Goal: Check status: Check status

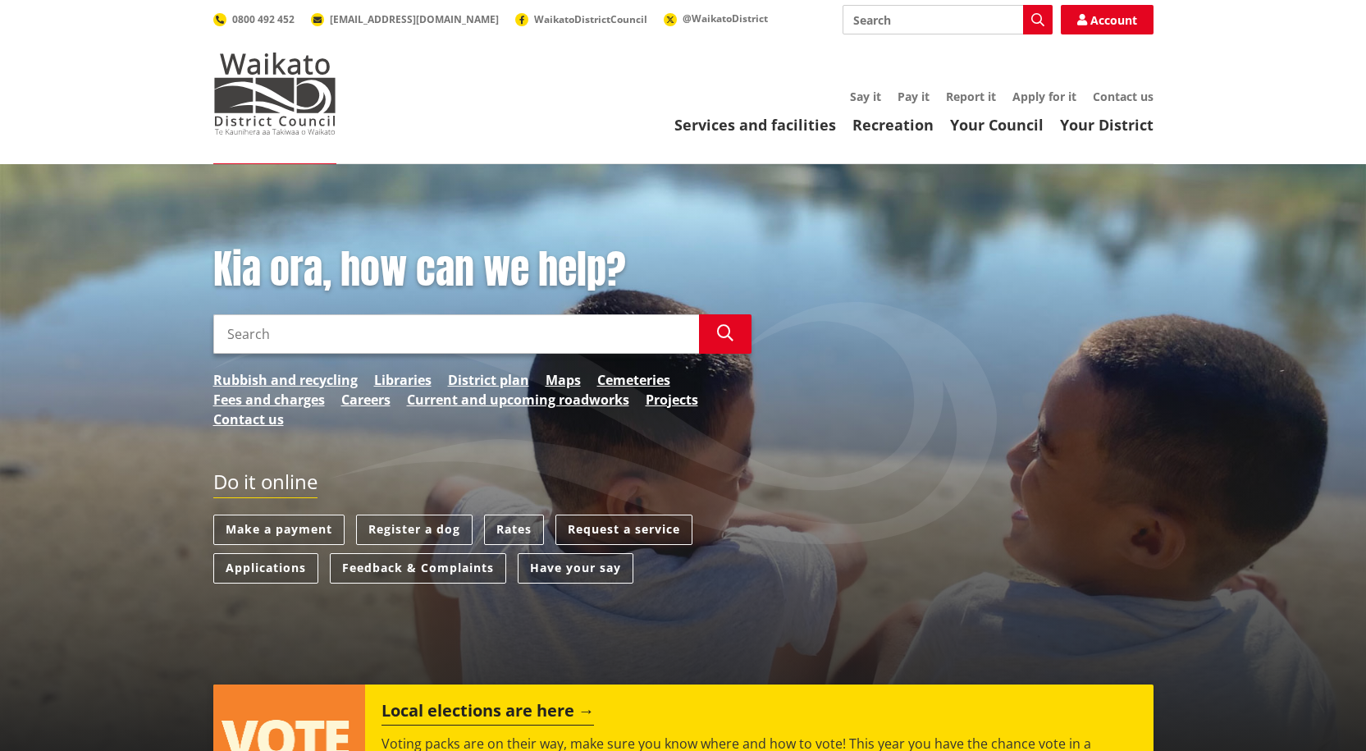
click at [402, 331] on input "Search" at bounding box center [456, 333] width 486 height 39
type input "track your building consent"
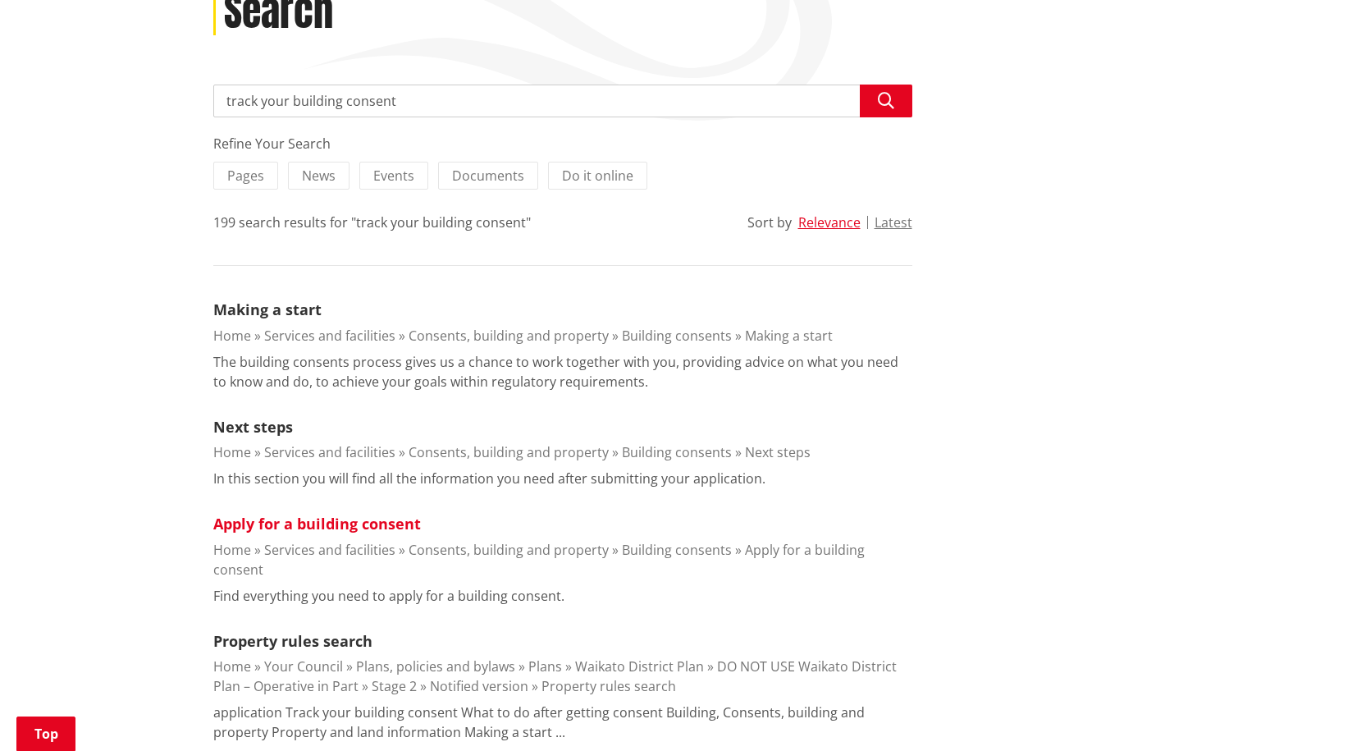
scroll to position [246, 0]
click at [336, 517] on link "Apply for a building consent" at bounding box center [317, 524] width 208 height 20
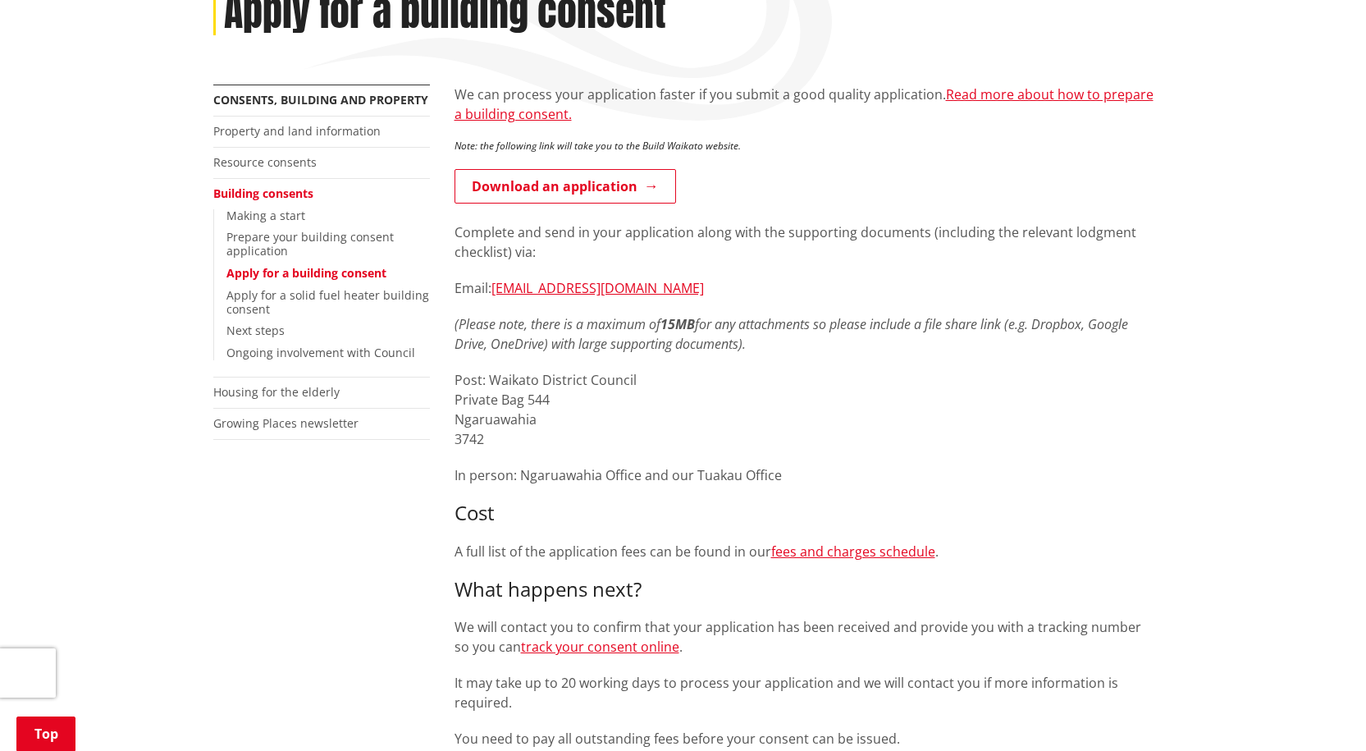
scroll to position [246, 0]
click at [296, 196] on link "Building consents" at bounding box center [263, 194] width 100 height 16
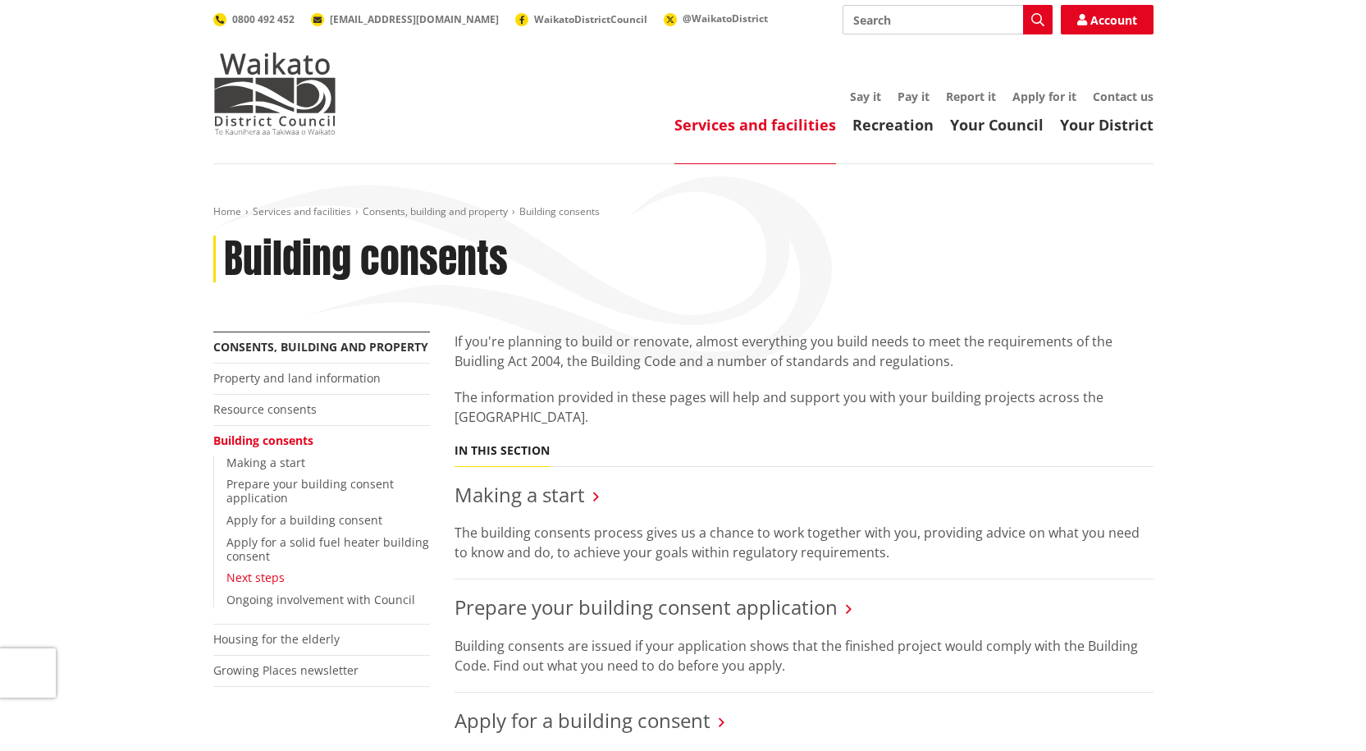
click at [259, 582] on link "Next steps" at bounding box center [255, 577] width 58 height 16
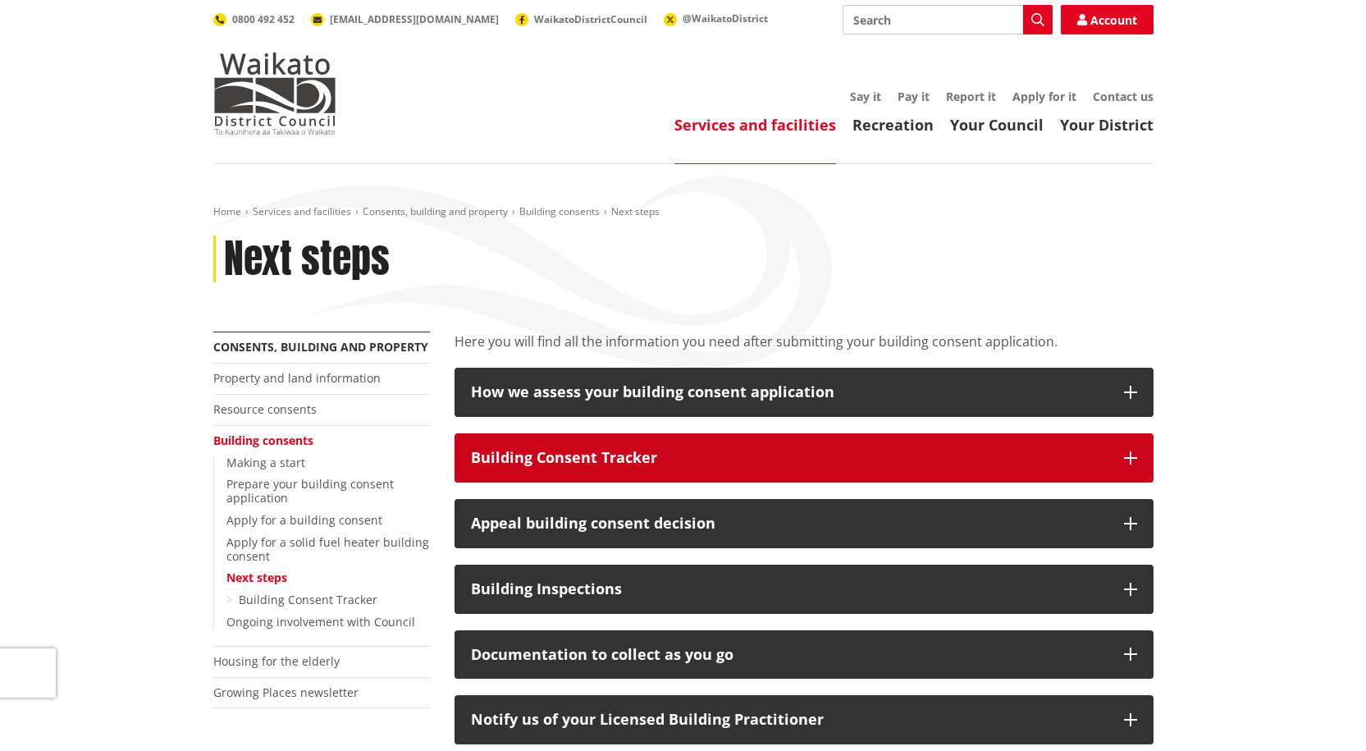
click at [590, 455] on div "Building Consent Tracker" at bounding box center [789, 458] width 637 height 16
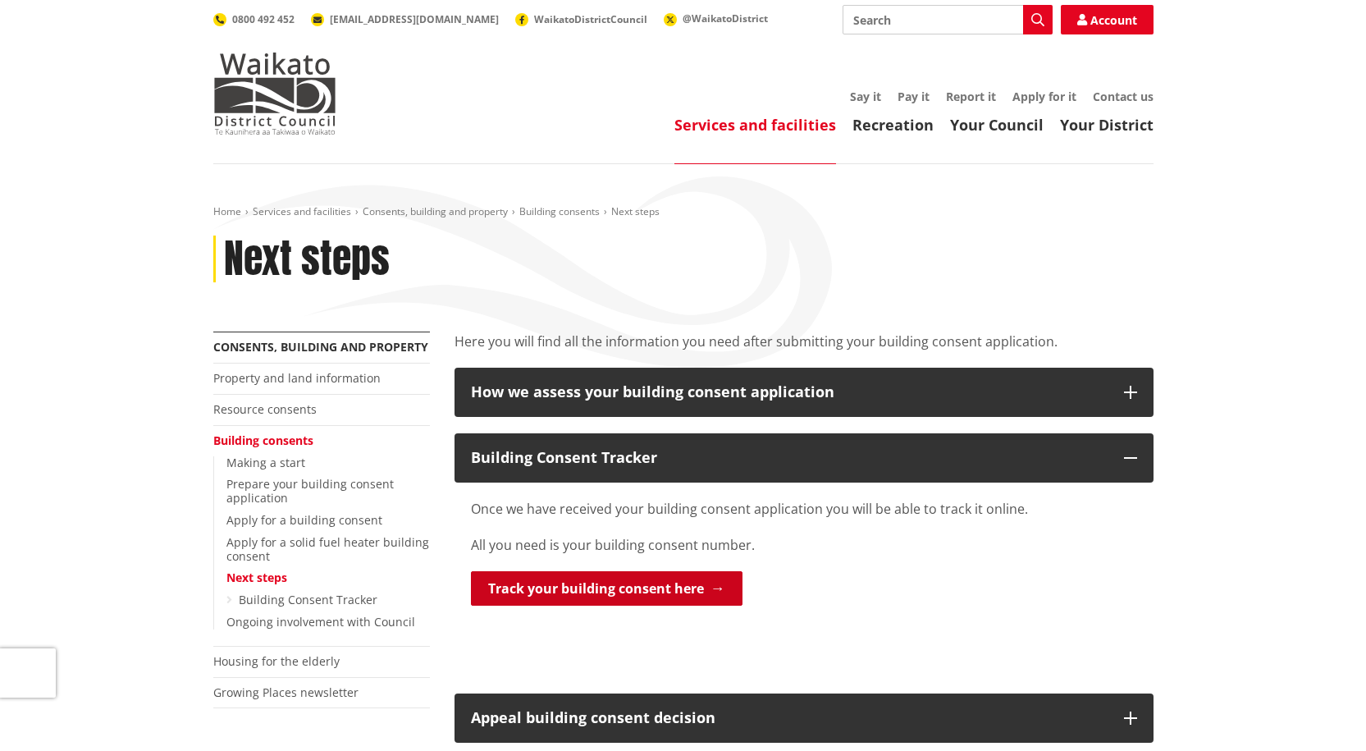
click at [591, 595] on link "Track your building consent here" at bounding box center [607, 588] width 272 height 34
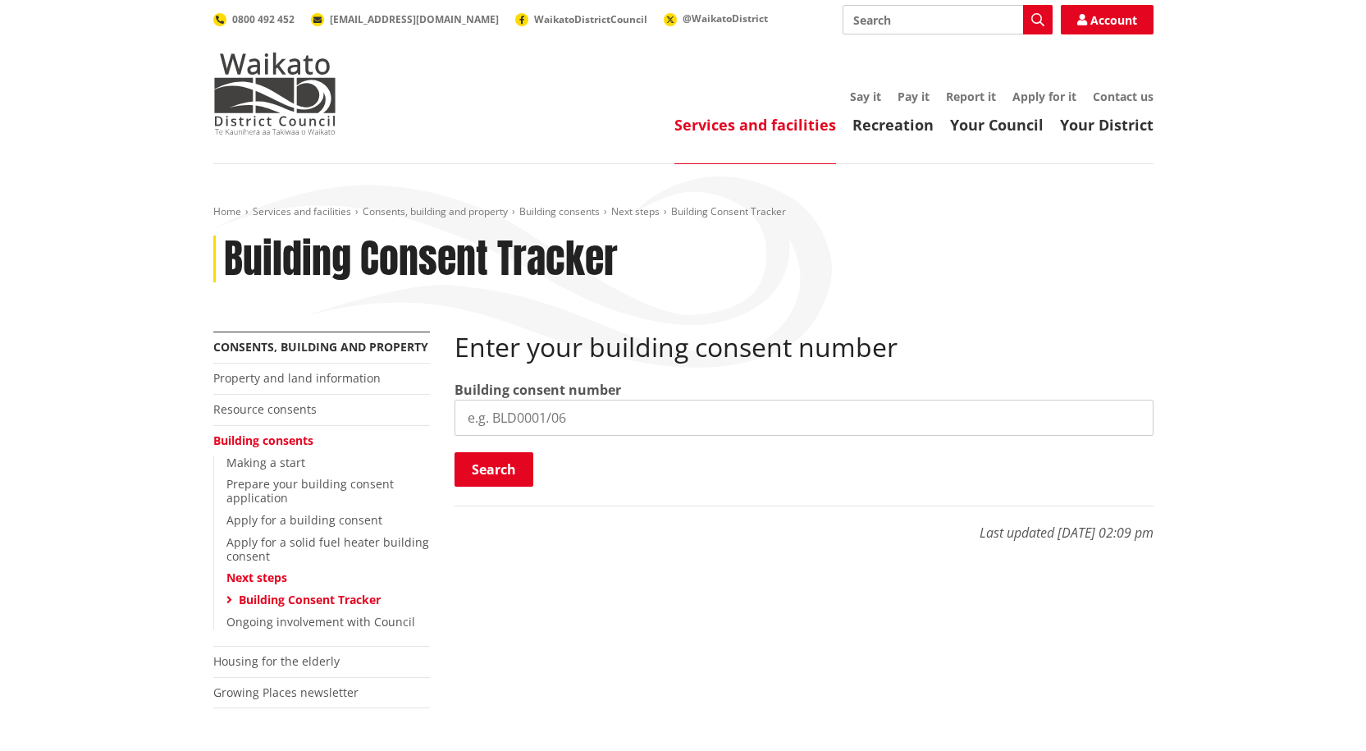
click at [496, 423] on input "search" at bounding box center [804, 418] width 699 height 36
type input "bld0356/26"
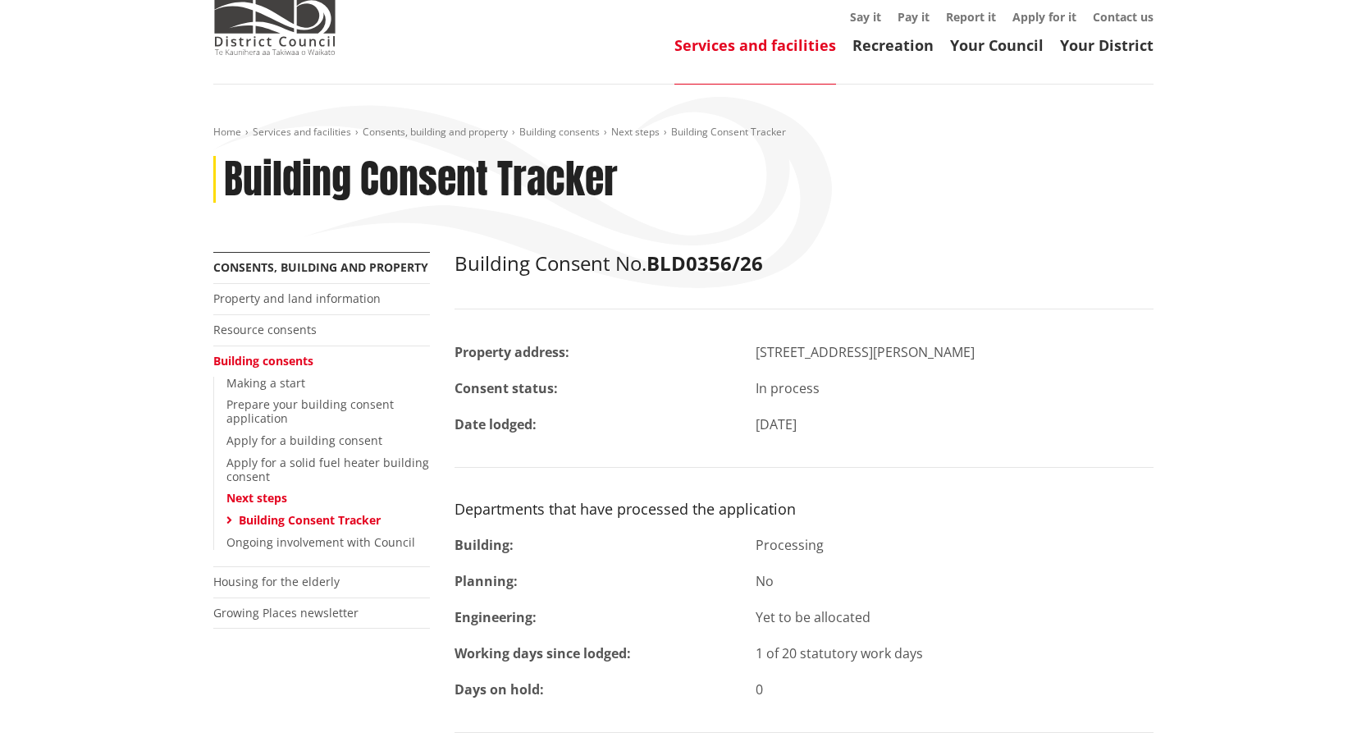
scroll to position [80, 0]
